Goal: Information Seeking & Learning: Check status

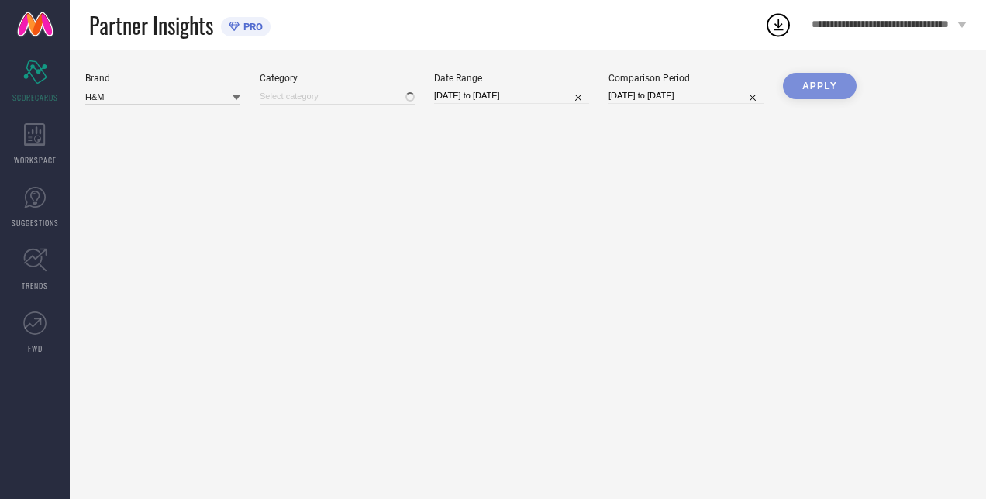
type input "All"
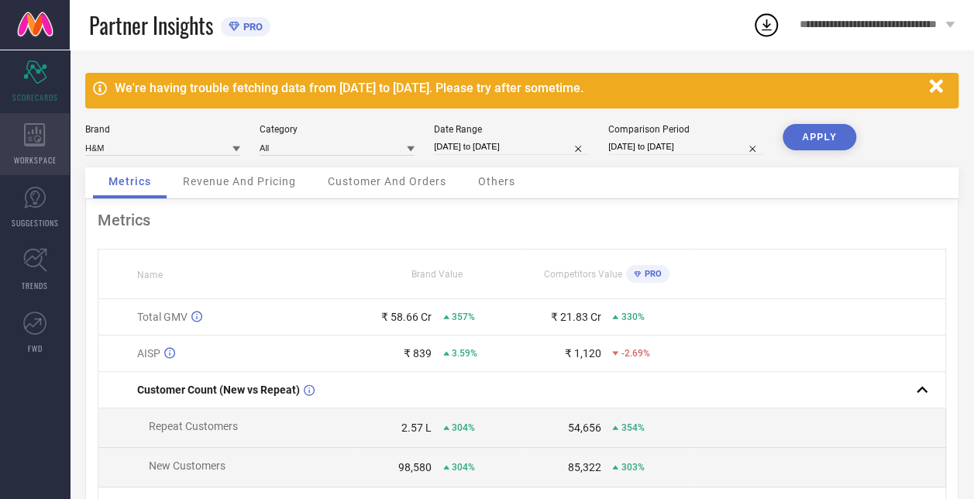
click at [36, 142] on icon at bounding box center [35, 134] width 22 height 23
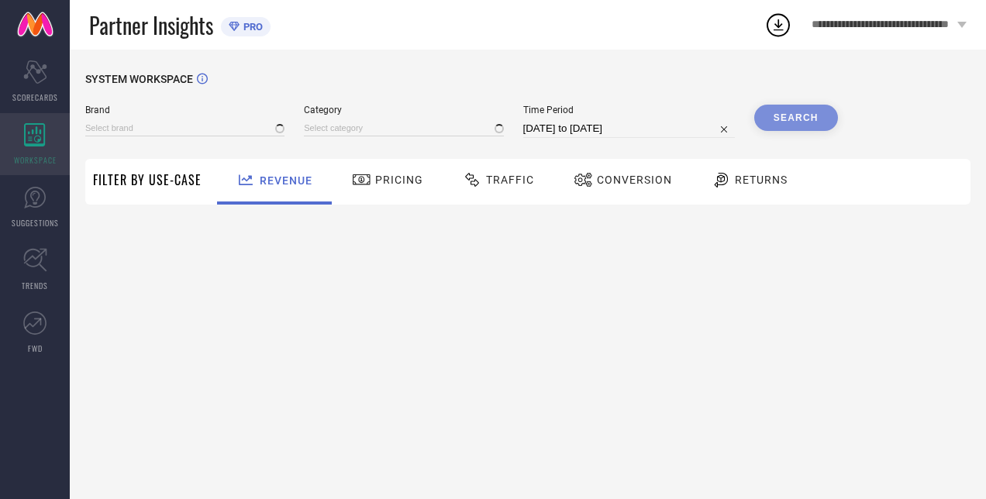
type input "H&M"
type input "All"
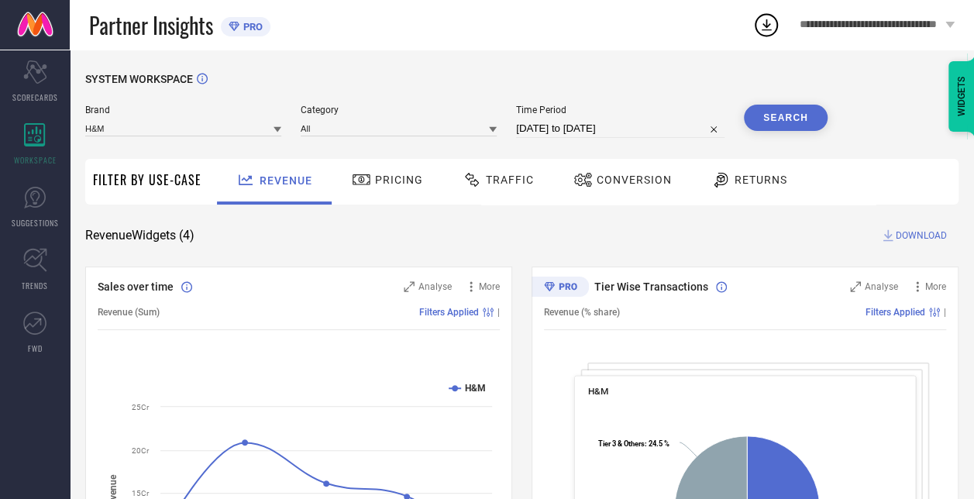
select select "6"
select select "2025"
select select "7"
select select "2025"
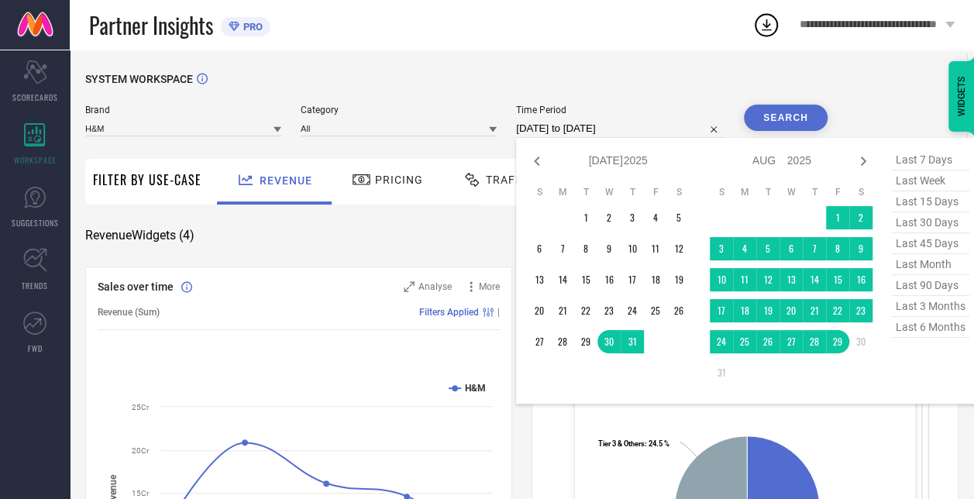
click at [573, 132] on input "[DATE] to [DATE]" at bounding box center [620, 128] width 208 height 19
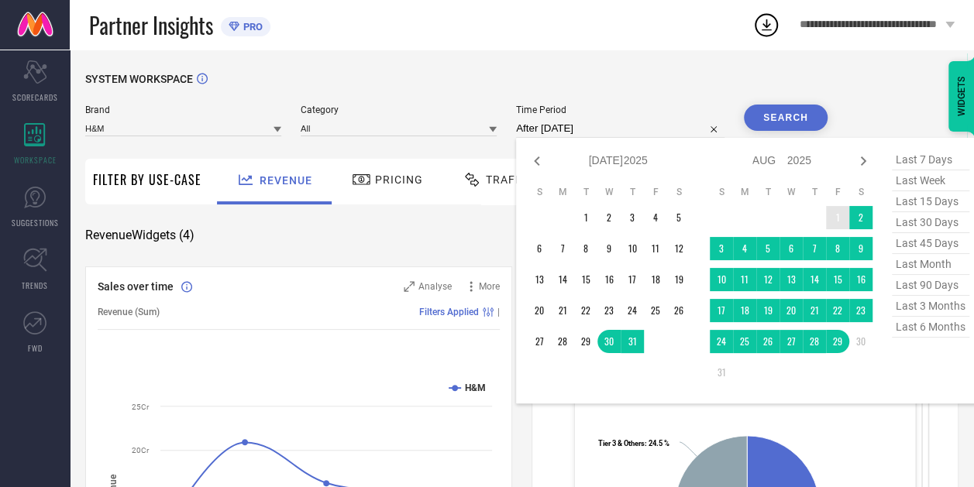
click at [841, 214] on td "1" at bounding box center [837, 217] width 23 height 23
type input "[DATE] to [DATE]"
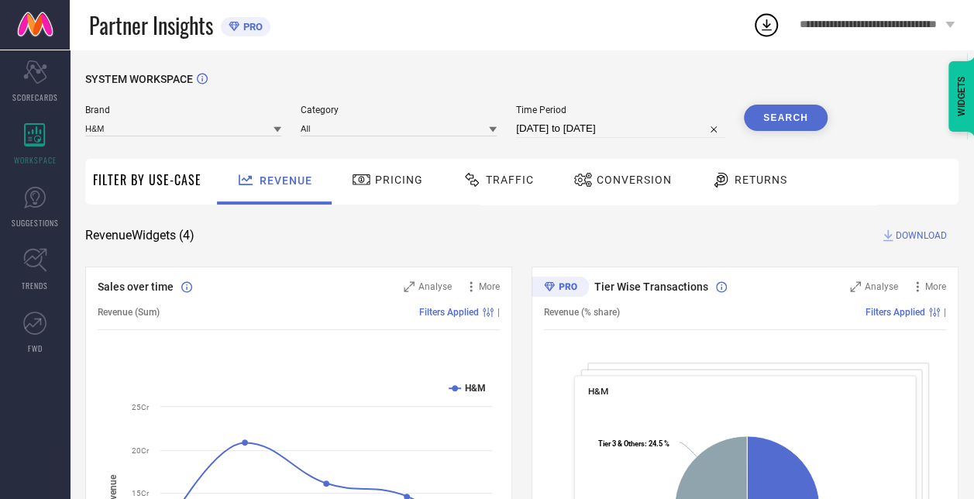
click at [775, 102] on div "SYSTEM WORKSPACE" at bounding box center [521, 89] width 873 height 32
click at [773, 114] on button "Search" at bounding box center [786, 118] width 84 height 26
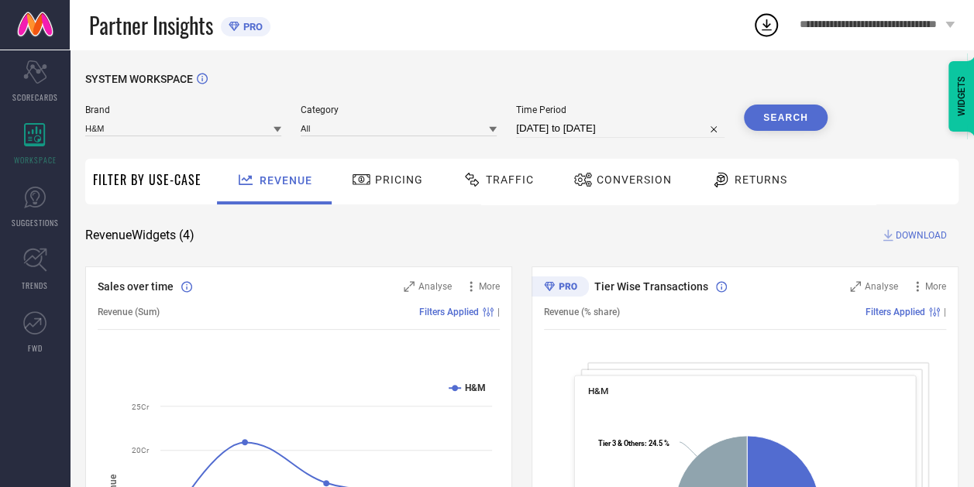
click at [605, 129] on input "[DATE] to [DATE]" at bounding box center [620, 128] width 208 height 19
select select "7"
select select "2025"
select select "8"
select select "2025"
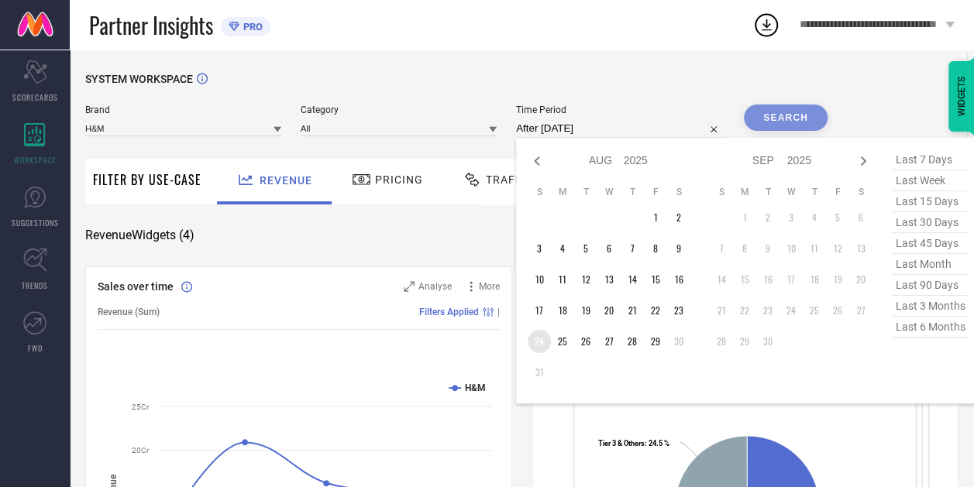
click at [538, 342] on td "24" at bounding box center [539, 341] width 23 height 23
type input "[DATE] to [DATE]"
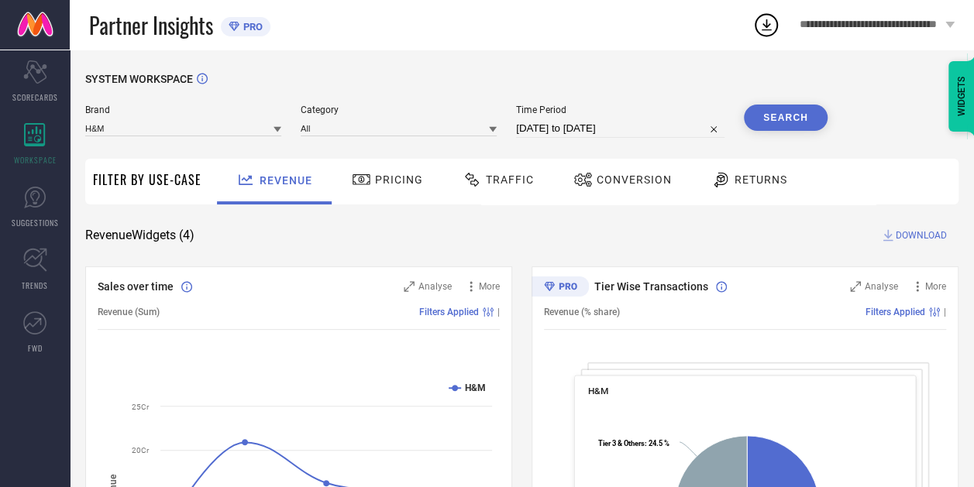
click at [583, 135] on input "[DATE] to [DATE]" at bounding box center [620, 128] width 208 height 19
select select "7"
select select "2025"
select select "8"
select select "2025"
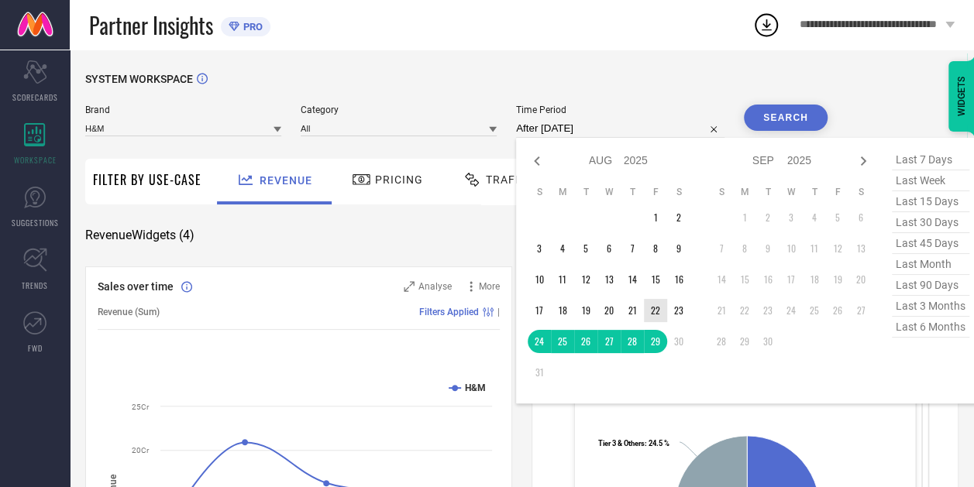
click at [660, 311] on td "22" at bounding box center [655, 310] width 23 height 23
type input "[DATE] to [DATE]"
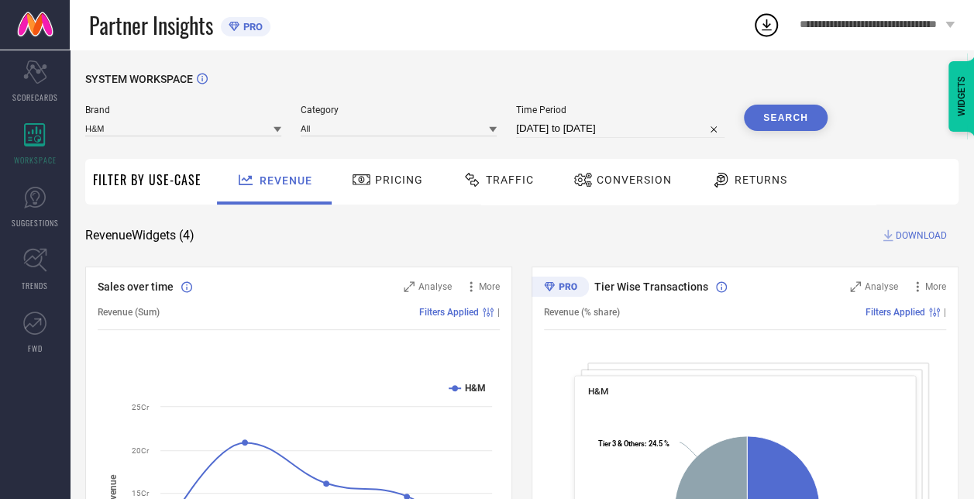
click at [787, 121] on button "Search" at bounding box center [786, 118] width 84 height 26
click at [496, 177] on span "Traffic" at bounding box center [510, 180] width 48 height 12
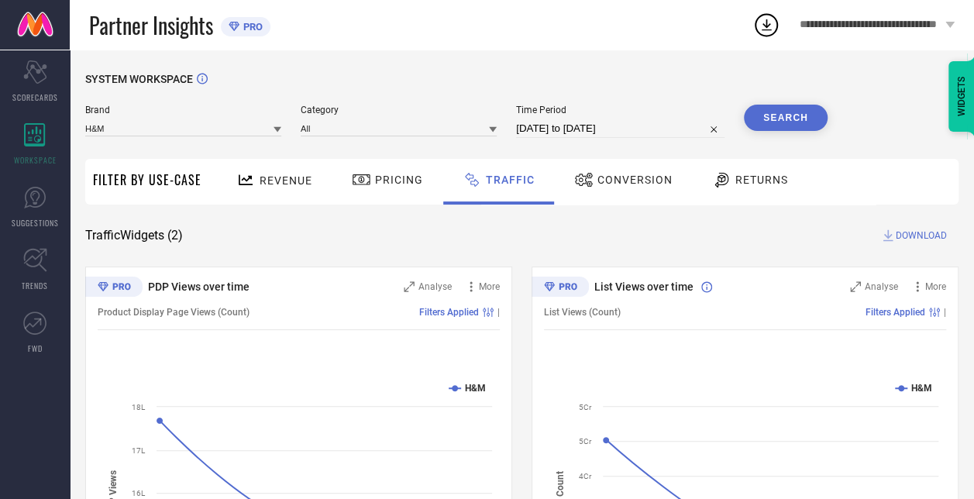
click at [291, 180] on span "Revenue" at bounding box center [286, 180] width 53 height 12
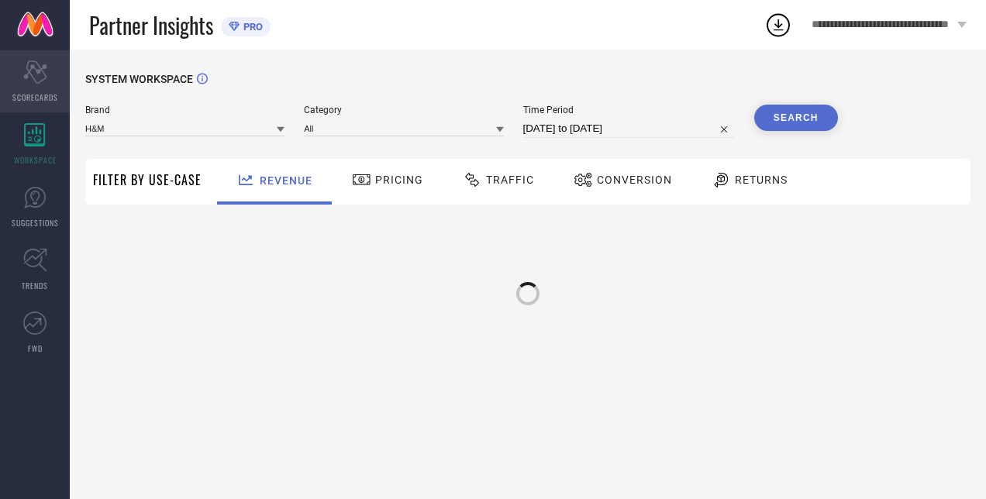
click at [36, 74] on icon "Scorecard" at bounding box center [35, 71] width 24 height 23
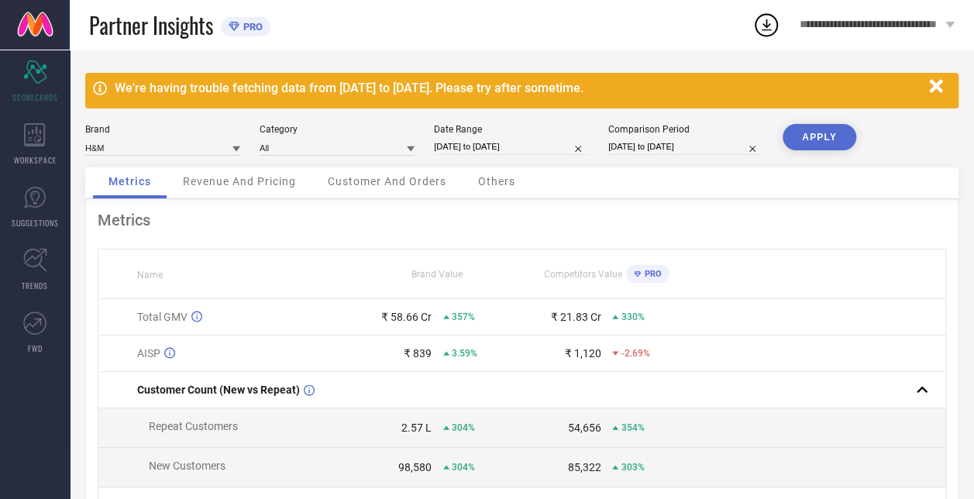
click at [98, 90] on icon at bounding box center [100, 88] width 14 height 14
drag, startPoint x: 91, startPoint y: 85, endPoint x: 647, endPoint y: 91, distance: 555.6
click at [647, 91] on div "We're having trouble fetching data from [DATE] to [DATE]. Please try after some…" at bounding box center [521, 91] width 873 height 36
select select "4"
select select "2025"
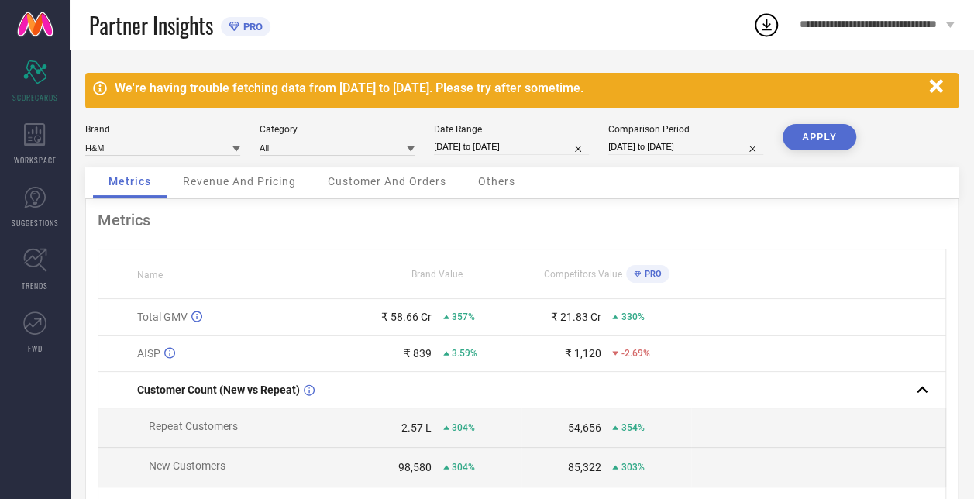
select select "5"
select select "2025"
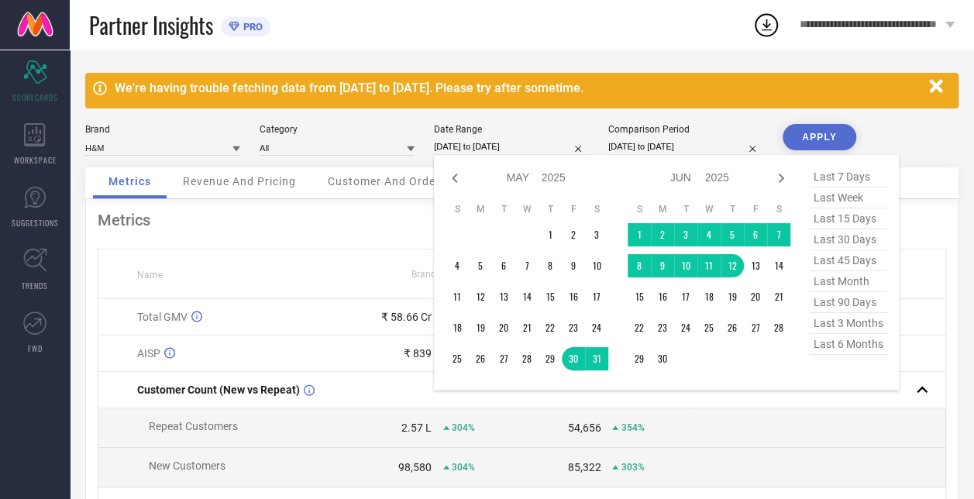
click at [485, 146] on input "[DATE] to [DATE]" at bounding box center [511, 147] width 155 height 16
click at [460, 183] on icon at bounding box center [455, 178] width 19 height 19
select select "2"
select select "2025"
select select "3"
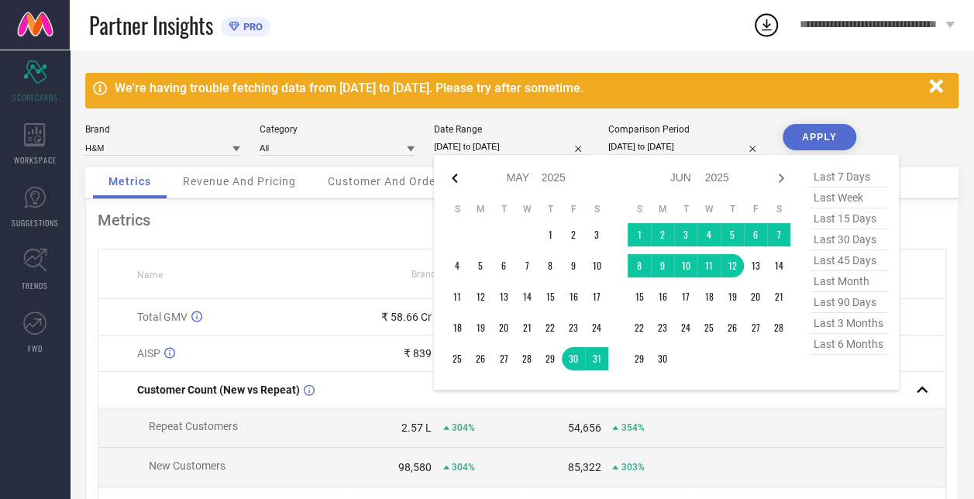
select select "2025"
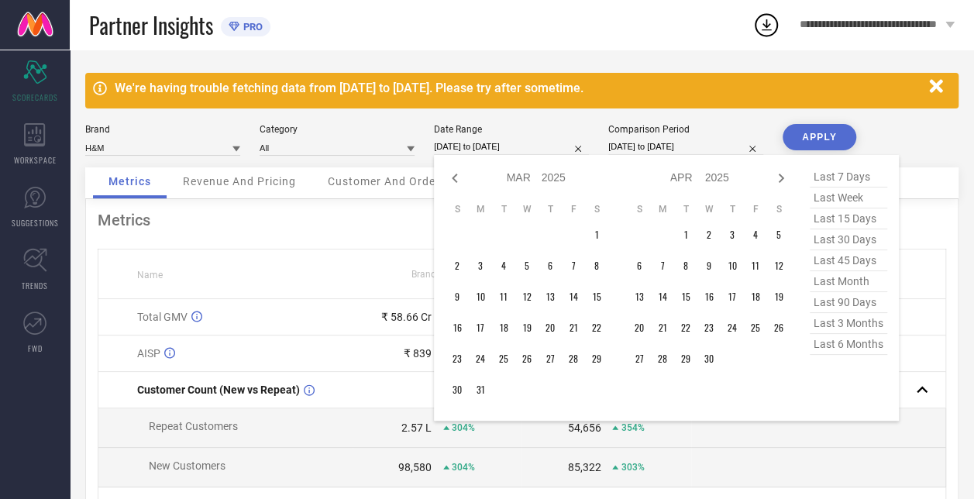
click at [460, 183] on icon at bounding box center [455, 178] width 19 height 19
select select "1"
select select "2025"
select select "2"
select select "2025"
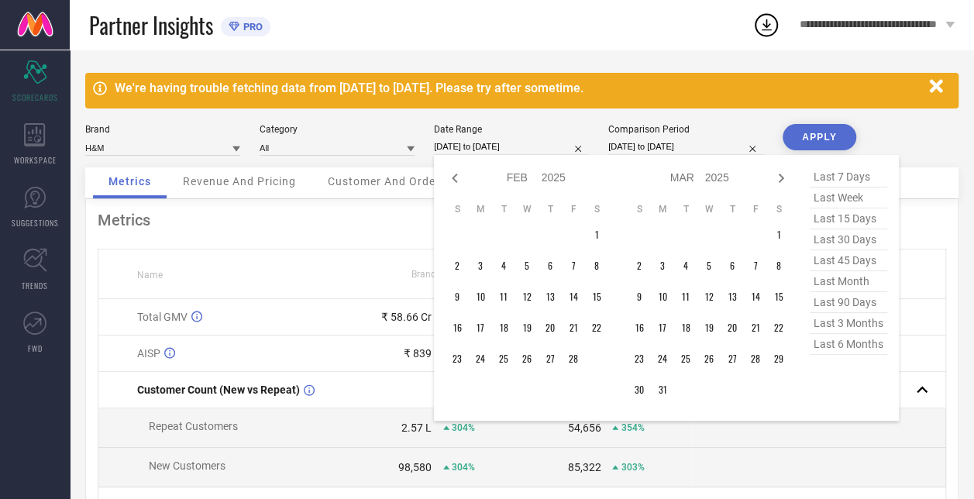
click at [460, 183] on icon at bounding box center [455, 178] width 19 height 19
select select "2025"
select select "1"
select select "2025"
click at [460, 183] on icon at bounding box center [455, 178] width 19 height 19
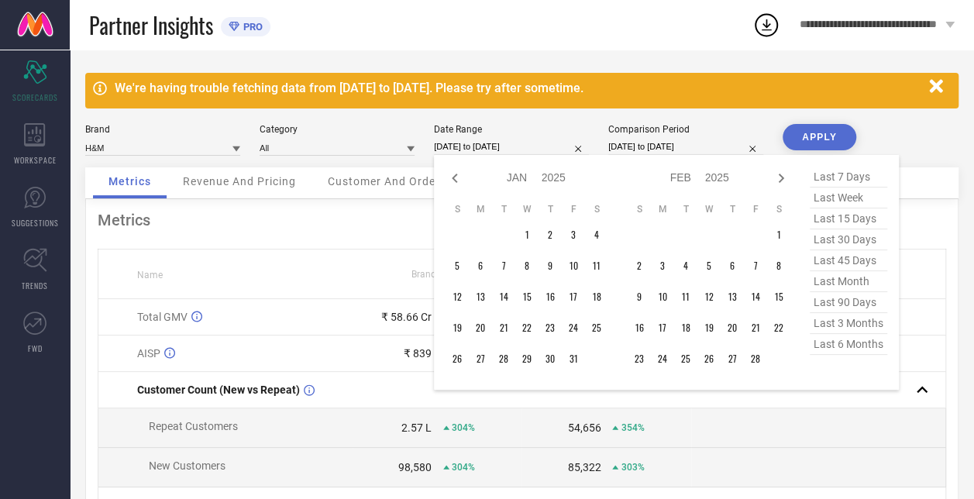
select select "11"
select select "2024"
select select "2025"
type input "After [DATE]"
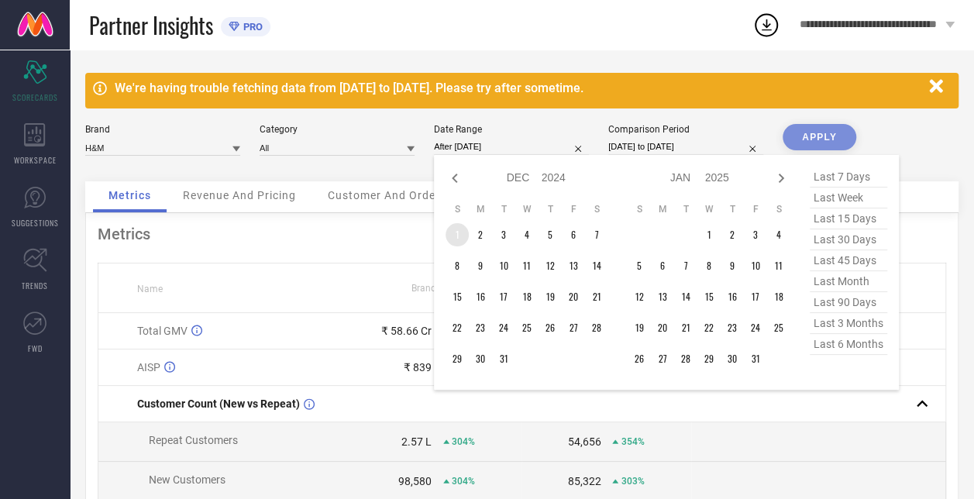
click at [458, 232] on td "1" at bounding box center [457, 234] width 23 height 23
click at [779, 184] on icon at bounding box center [781, 178] width 19 height 19
select select "2025"
select select "1"
select select "2025"
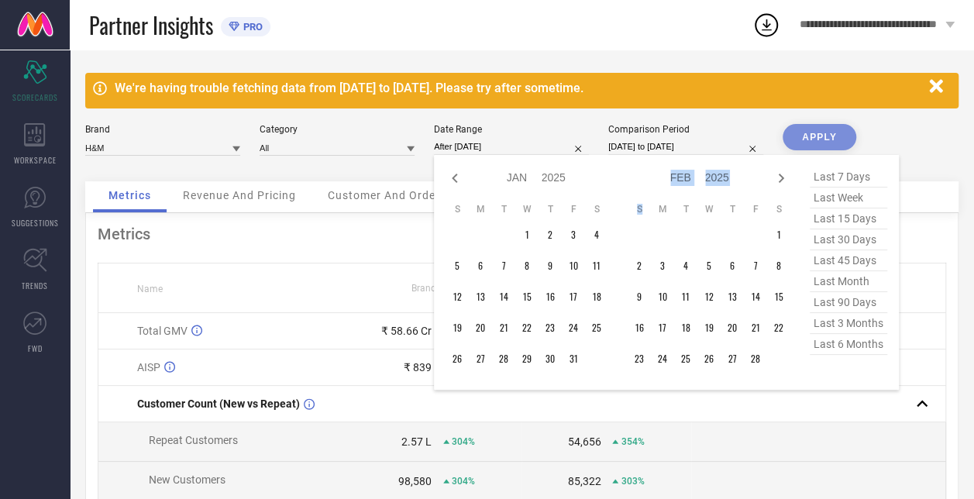
click at [779, 184] on icon at bounding box center [781, 178] width 19 height 19
select select "1"
select select "2025"
select select "2"
select select "2025"
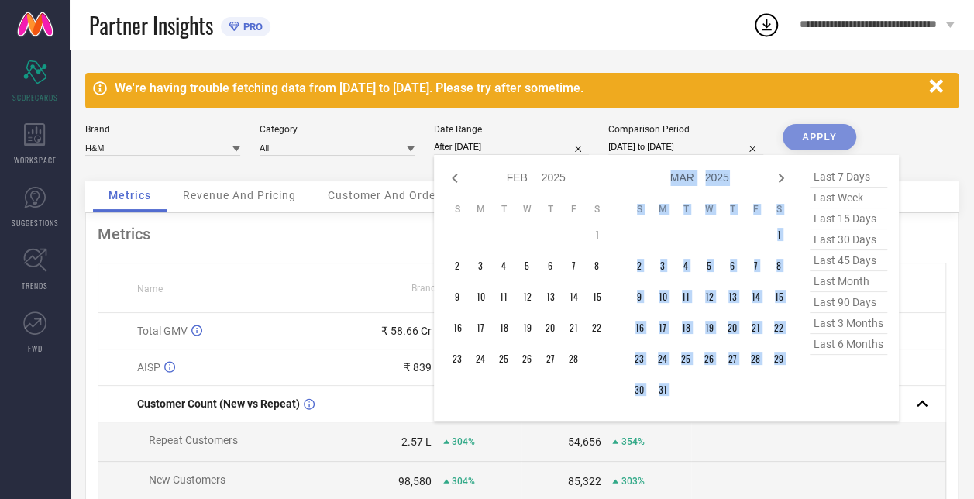
click at [779, 184] on icon at bounding box center [781, 178] width 19 height 19
select select "2"
select select "2025"
select select "3"
select select "2025"
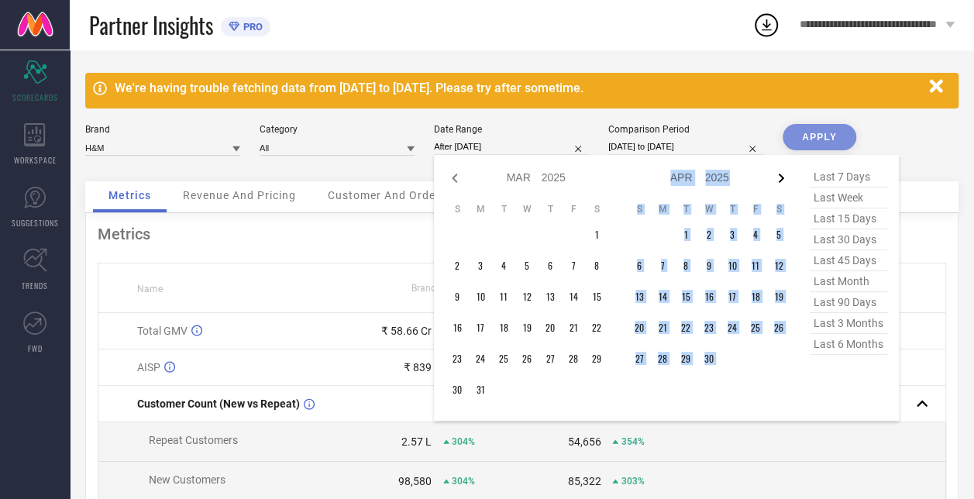
click at [779, 184] on icon at bounding box center [781, 178] width 19 height 19
select select "3"
select select "2025"
select select "4"
select select "2025"
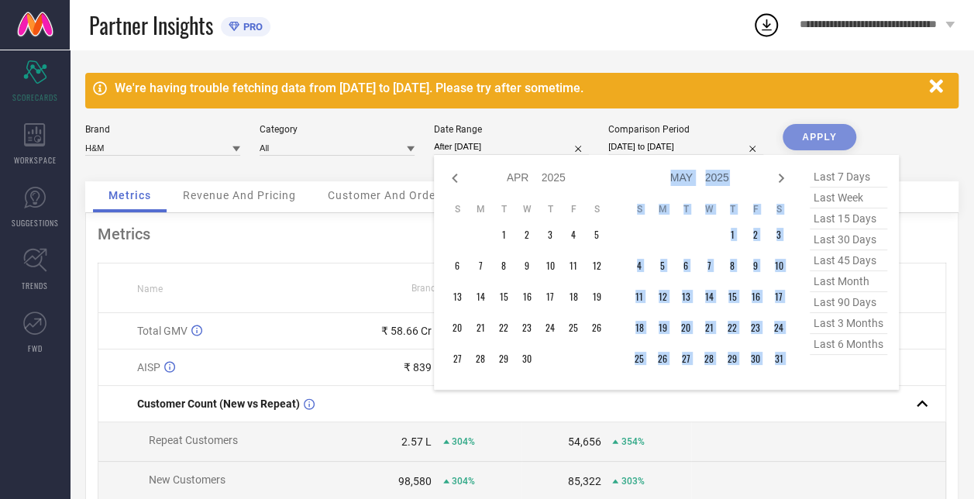
click at [779, 184] on icon at bounding box center [781, 178] width 19 height 19
select select "4"
select select "2025"
select select "5"
select select "2025"
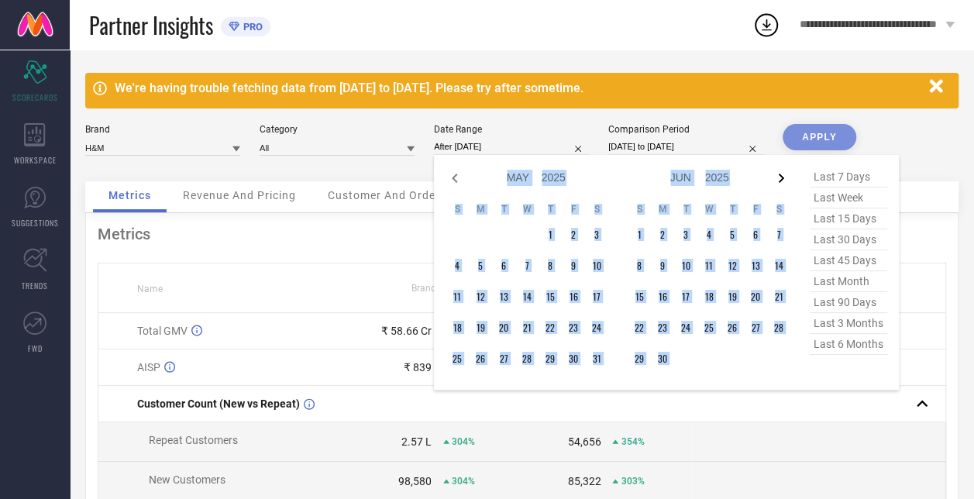
drag, startPoint x: 779, startPoint y: 184, endPoint x: 779, endPoint y: 175, distance: 9.3
click at [779, 175] on icon at bounding box center [781, 178] width 5 height 9
select select "5"
select select "2025"
select select "6"
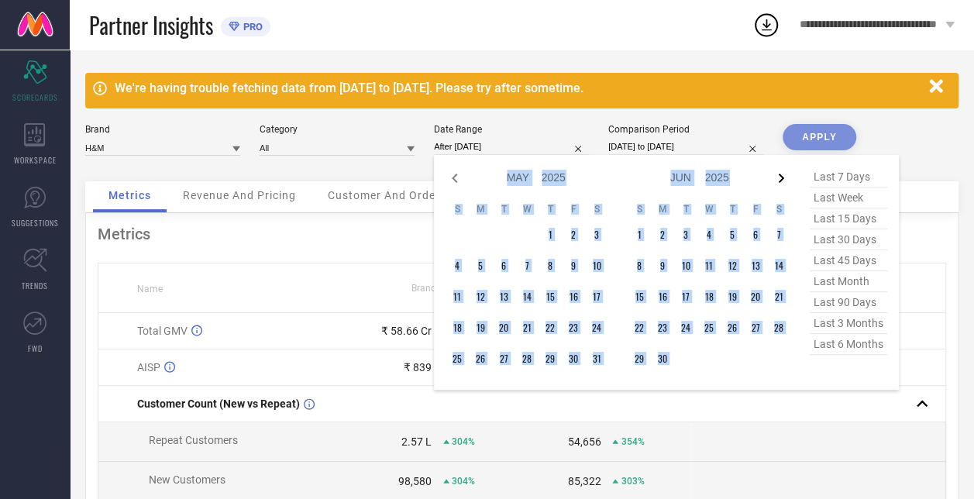
select select "2025"
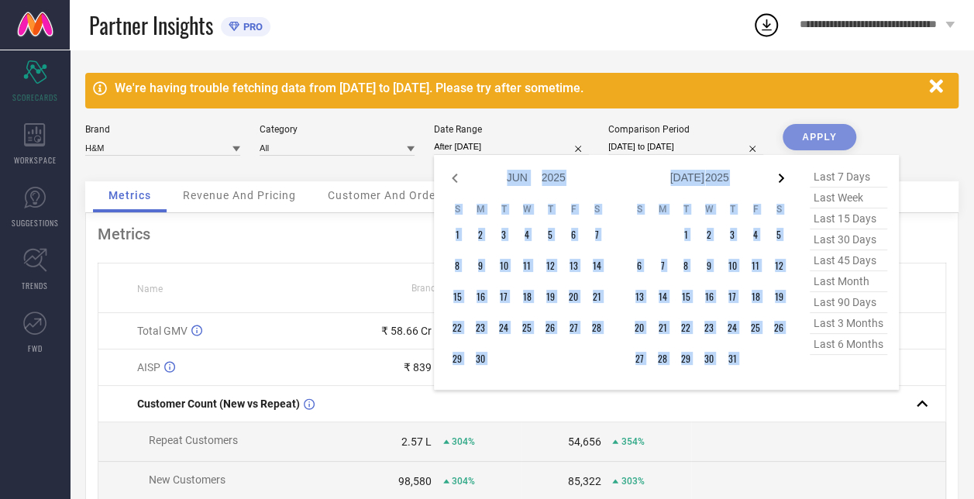
click at [779, 175] on icon at bounding box center [781, 178] width 5 height 9
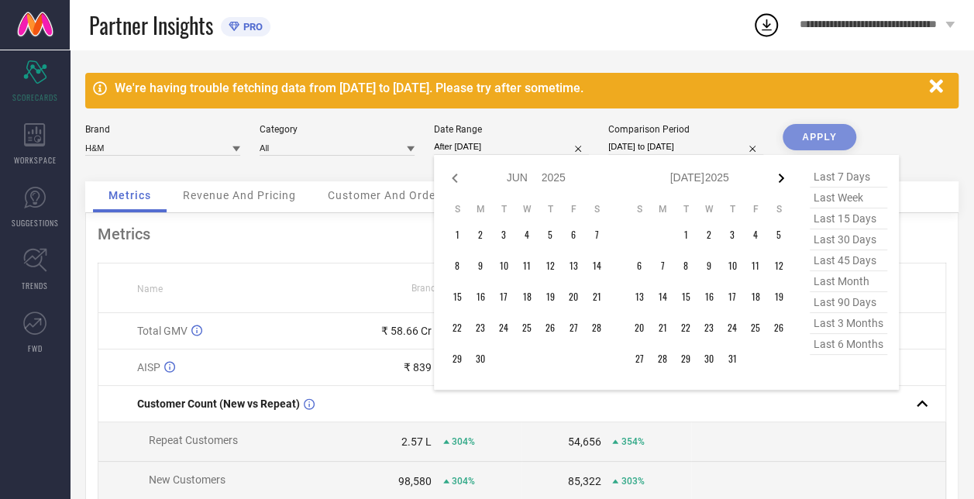
select select "6"
select select "2025"
select select "7"
select select "2025"
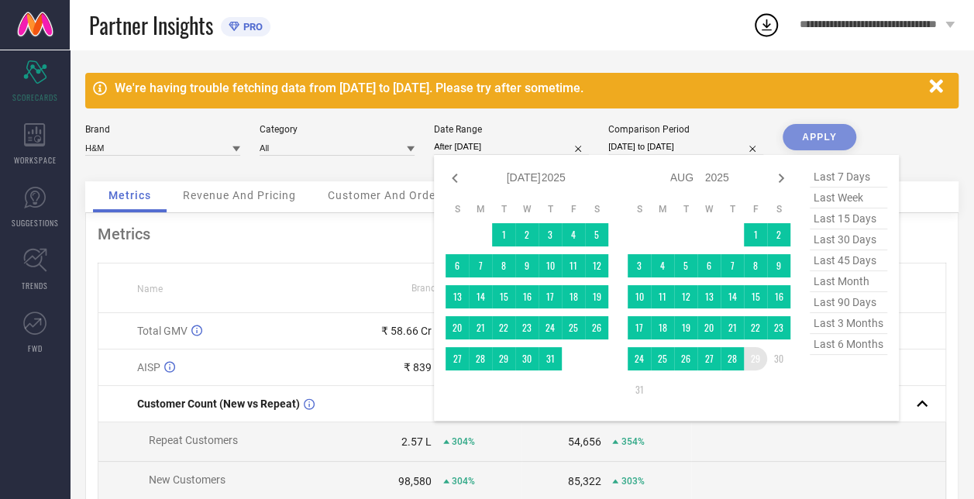
type input "[DATE] to [DATE]"
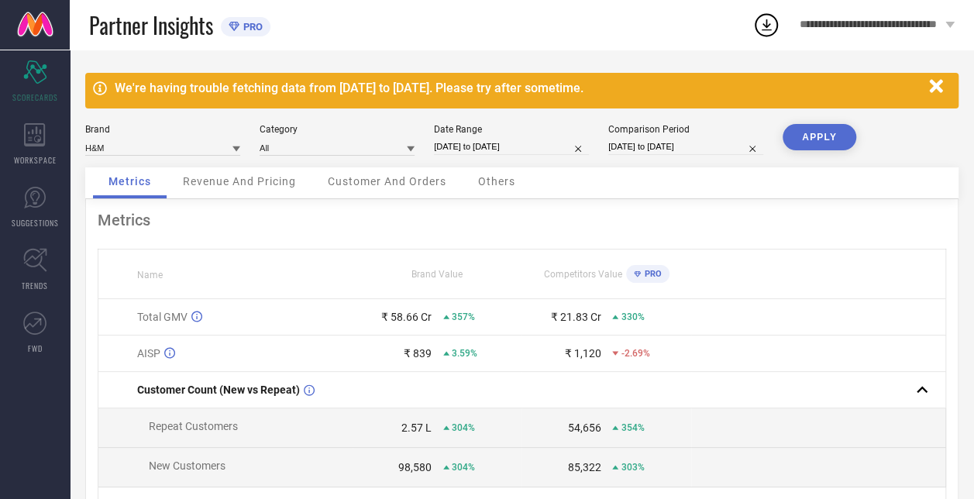
click at [700, 148] on input "[DATE] to [DATE]" at bounding box center [685, 147] width 155 height 16
select select "4"
select select "2024"
select select "5"
select select "2024"
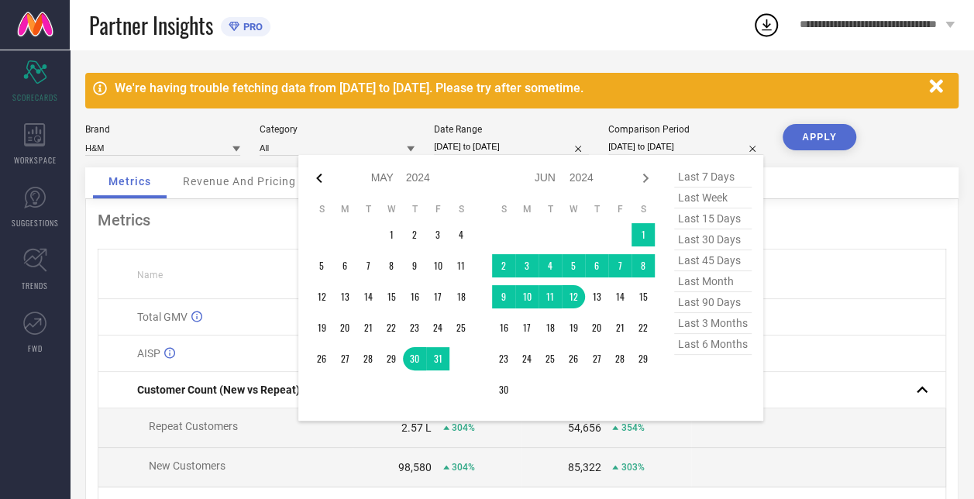
click at [315, 180] on icon at bounding box center [319, 178] width 19 height 19
select select "3"
select select "2024"
select select "4"
select select "2024"
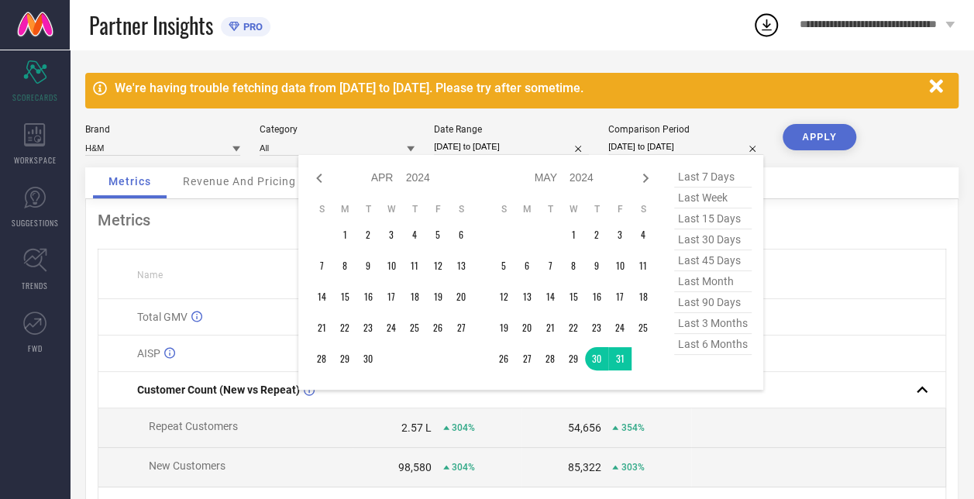
click at [315, 180] on icon at bounding box center [319, 178] width 19 height 19
select select "2"
select select "2024"
select select "3"
select select "2024"
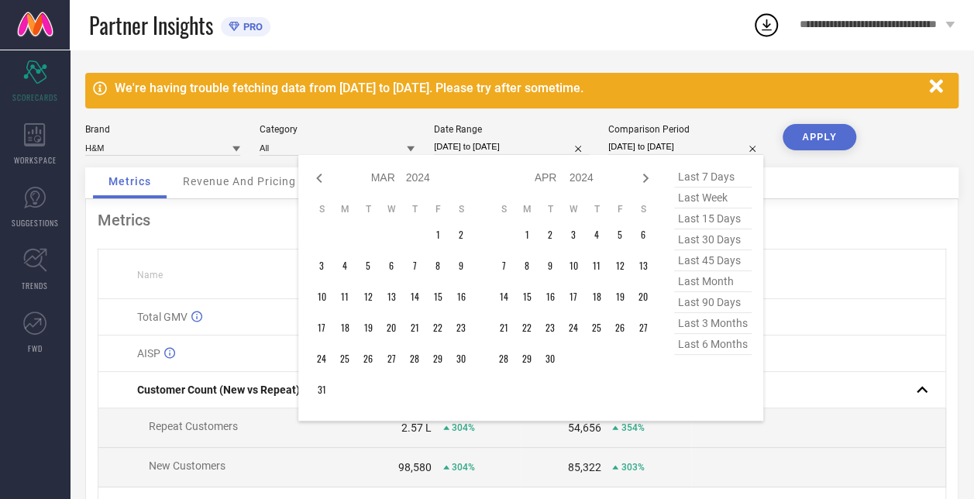
click at [315, 180] on icon at bounding box center [319, 178] width 19 height 19
select select "1"
select select "2024"
select select "2"
select select "2024"
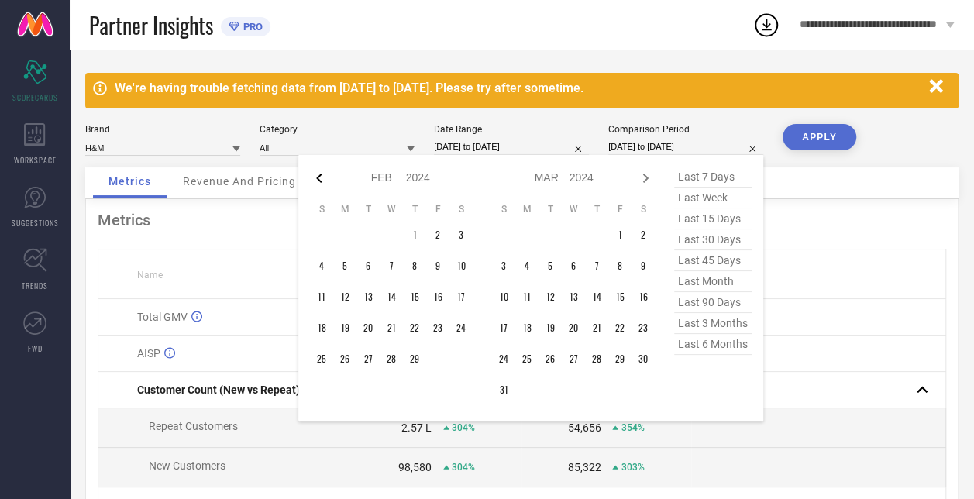
click at [321, 176] on icon at bounding box center [319, 178] width 19 height 19
select select "2024"
select select "1"
select select "2024"
click at [321, 176] on icon at bounding box center [319, 178] width 19 height 19
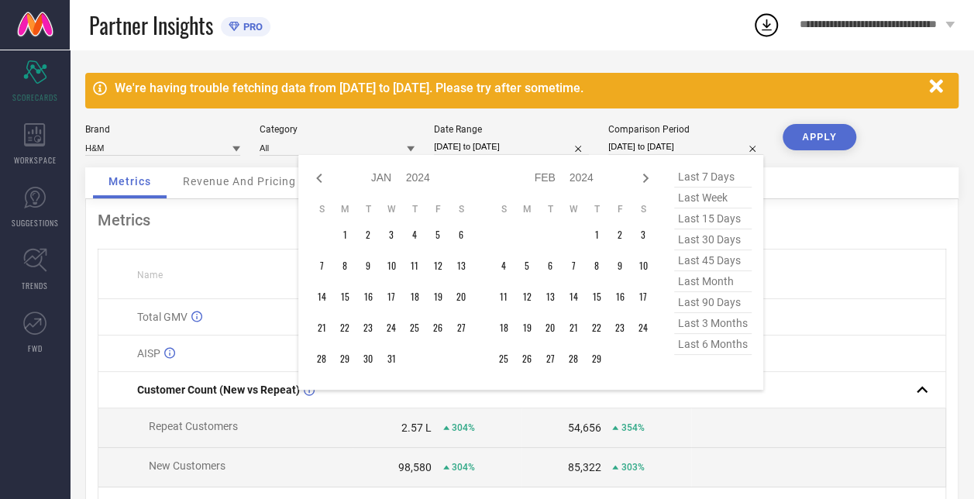
select select "11"
select select "2023"
select select "2024"
type input "After [DATE]"
click at [435, 238] on td "1" at bounding box center [437, 234] width 23 height 23
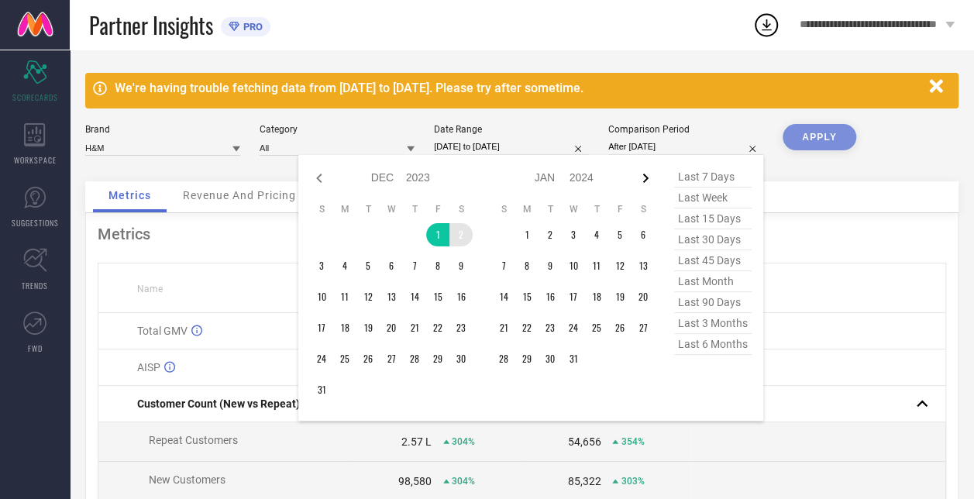
click at [647, 177] on icon at bounding box center [645, 178] width 5 height 9
select select "2024"
select select "1"
select select "2024"
click at [647, 177] on icon at bounding box center [645, 178] width 5 height 9
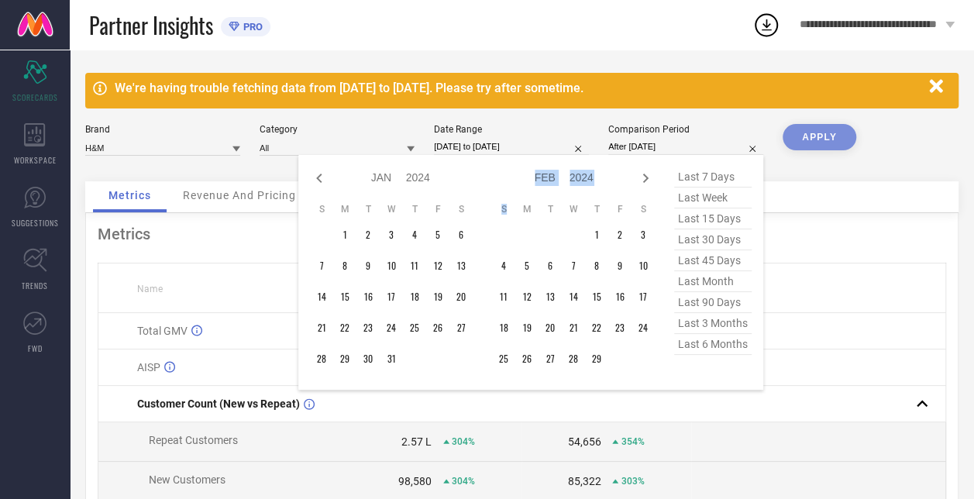
select select "1"
select select "2024"
select select "2"
select select "2024"
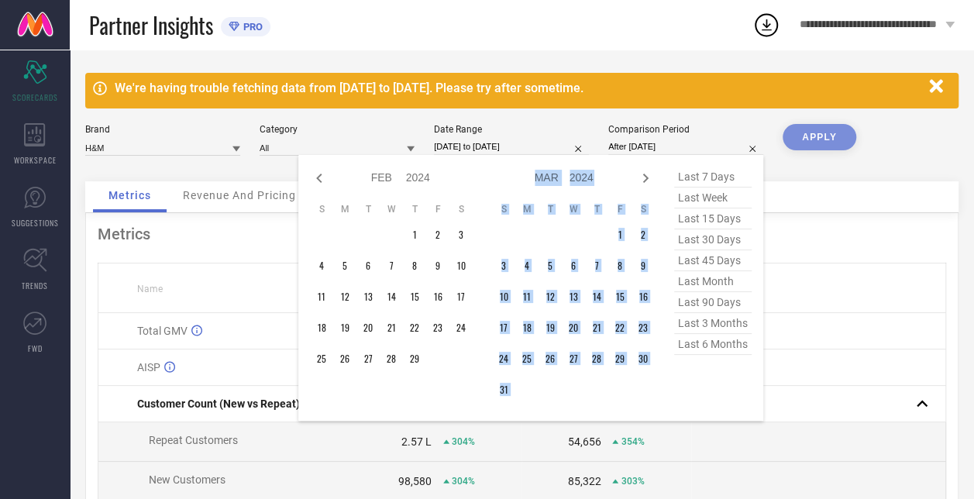
click at [647, 177] on icon at bounding box center [645, 178] width 5 height 9
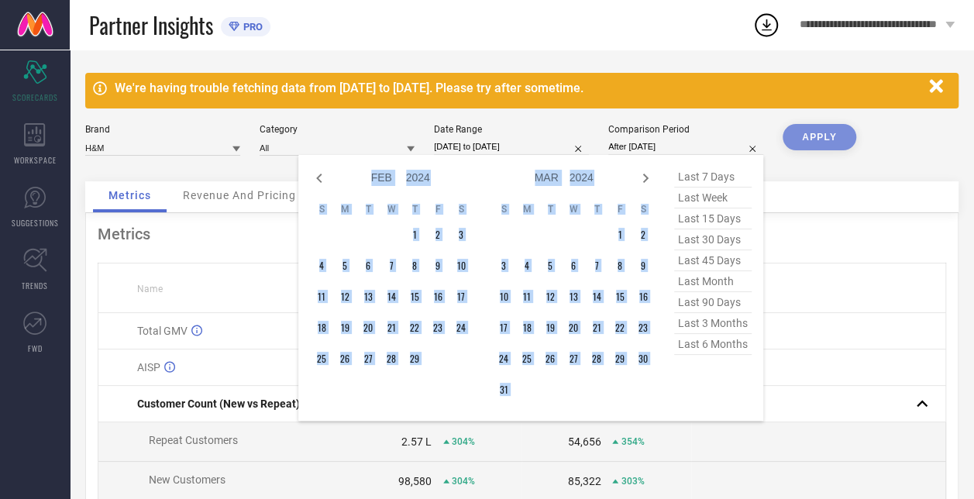
select select "3"
select select "2024"
select select "4"
select select "2024"
click at [647, 177] on icon at bounding box center [645, 178] width 5 height 9
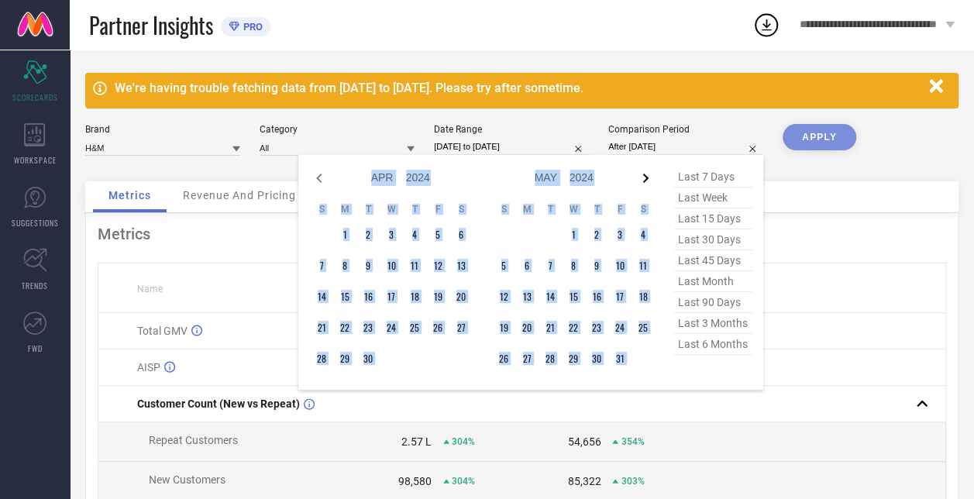
select select "4"
select select "2024"
select select "5"
select select "2024"
click at [647, 177] on icon at bounding box center [645, 178] width 5 height 9
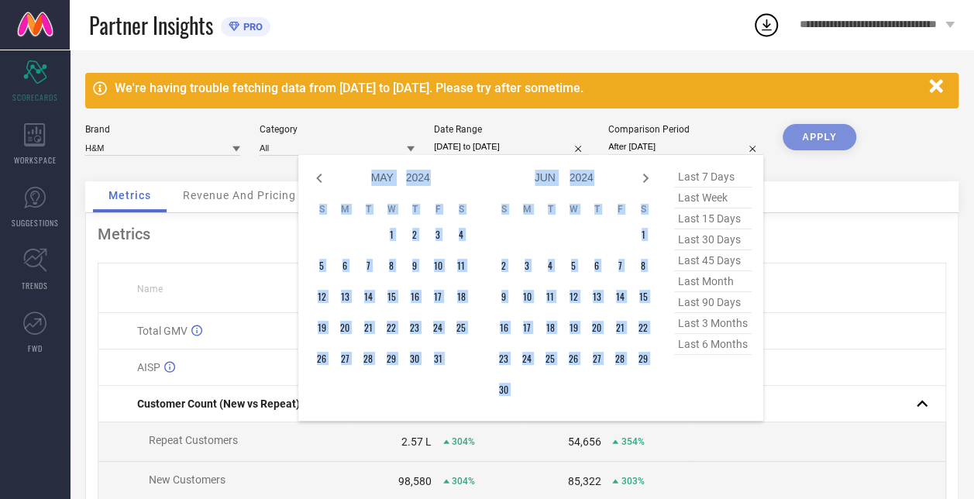
select select "5"
select select "2024"
select select "6"
select select "2024"
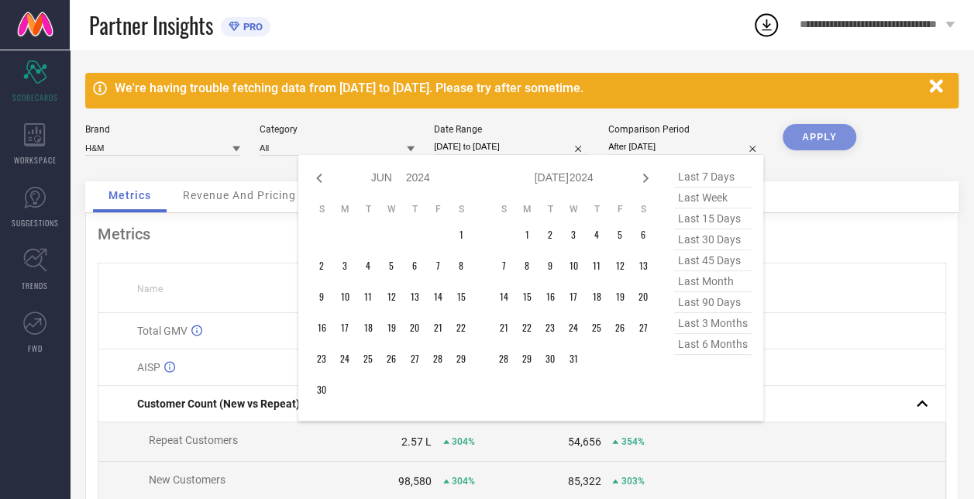
click at [647, 177] on icon at bounding box center [645, 178] width 5 height 9
select select "6"
select select "2024"
select select "7"
select select "2024"
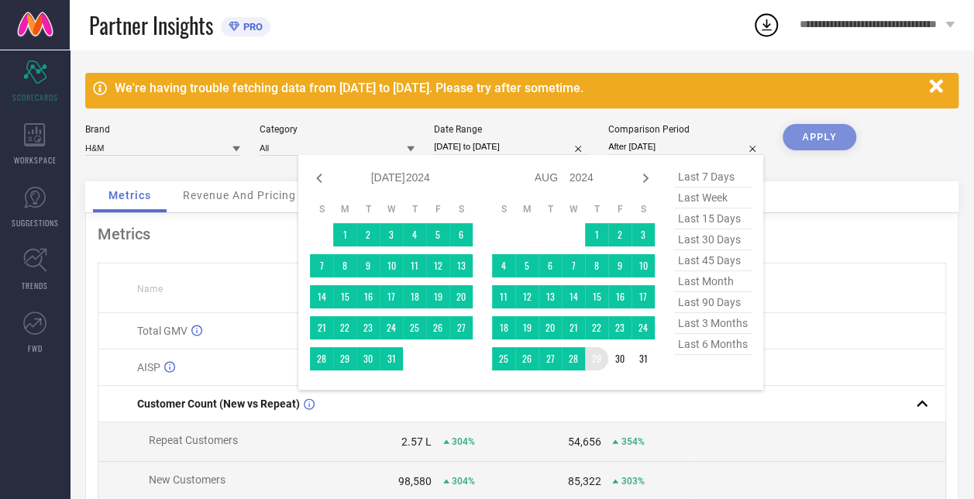
type input "[DATE] to [DATE]"
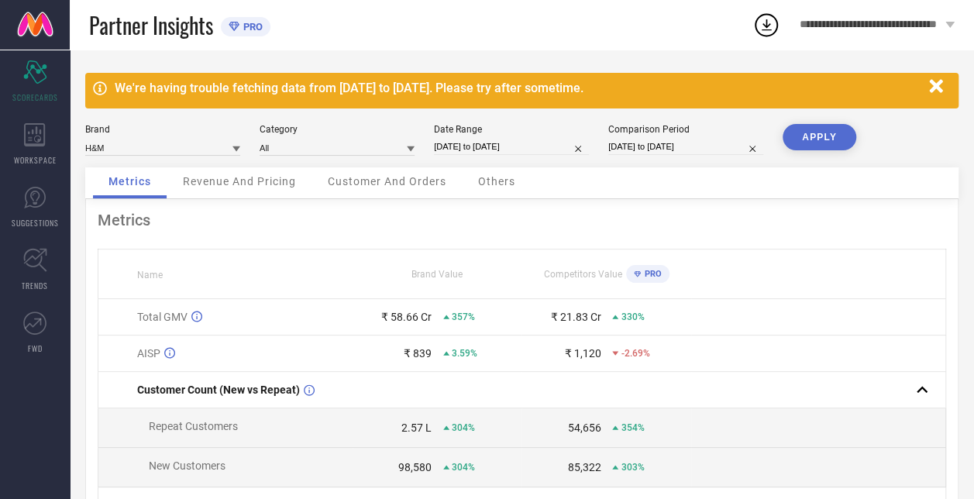
click at [815, 132] on button "APPLY" at bounding box center [820, 137] width 74 height 26
click at [820, 133] on button "APPLY" at bounding box center [820, 137] width 74 height 26
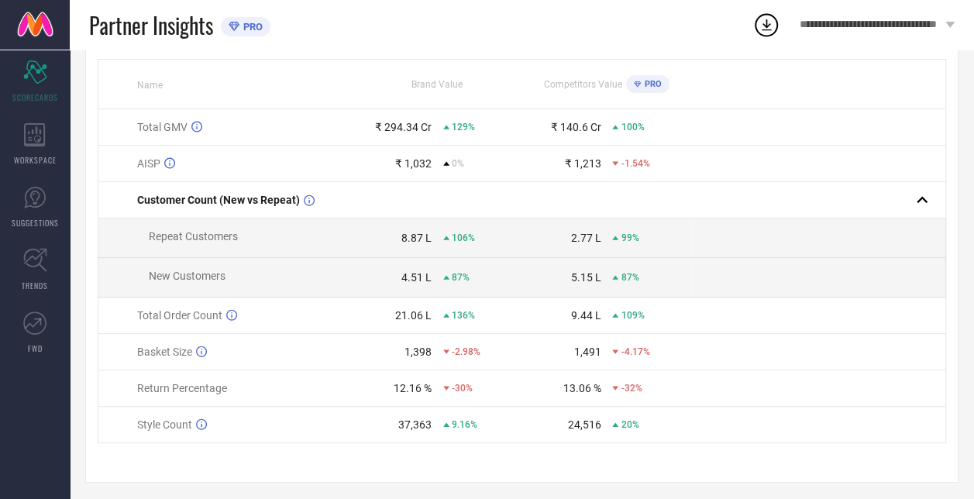
scroll to position [200, 0]
